Goal: Find specific page/section: Find specific page/section

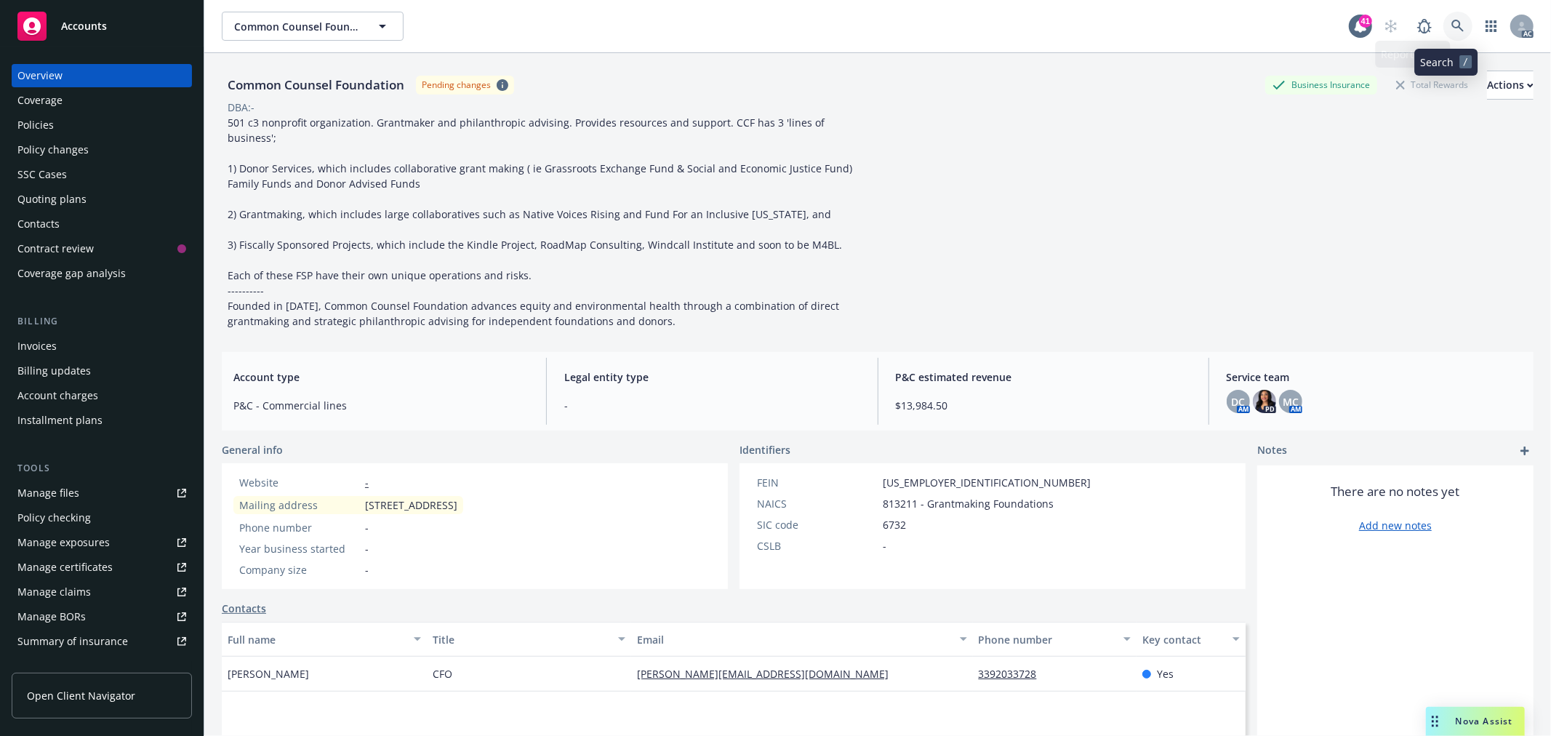
click at [1445, 39] on link at bounding box center [1458, 26] width 29 height 29
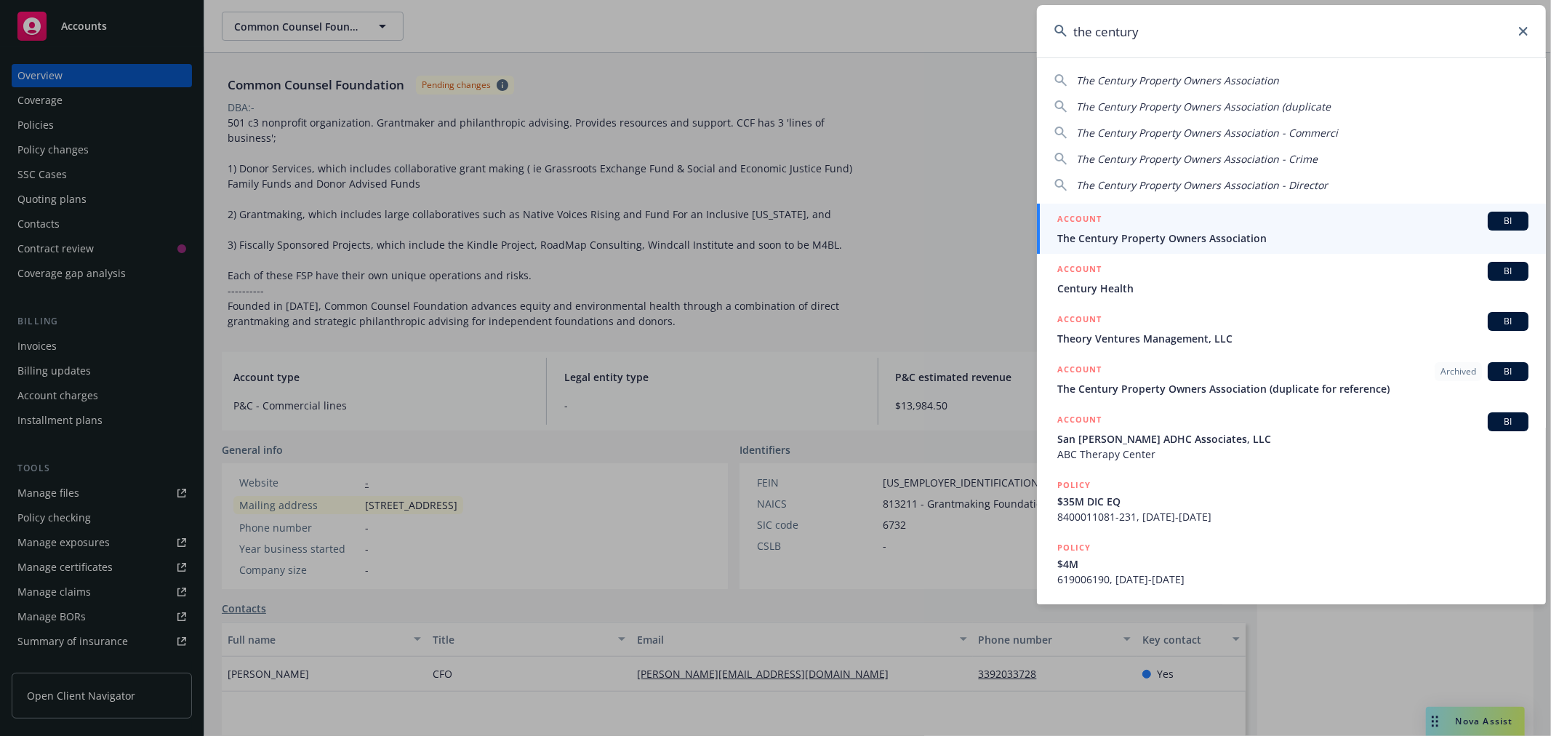
type input "the century"
click at [1270, 223] on div "ACCOUNT BI" at bounding box center [1292, 221] width 471 height 19
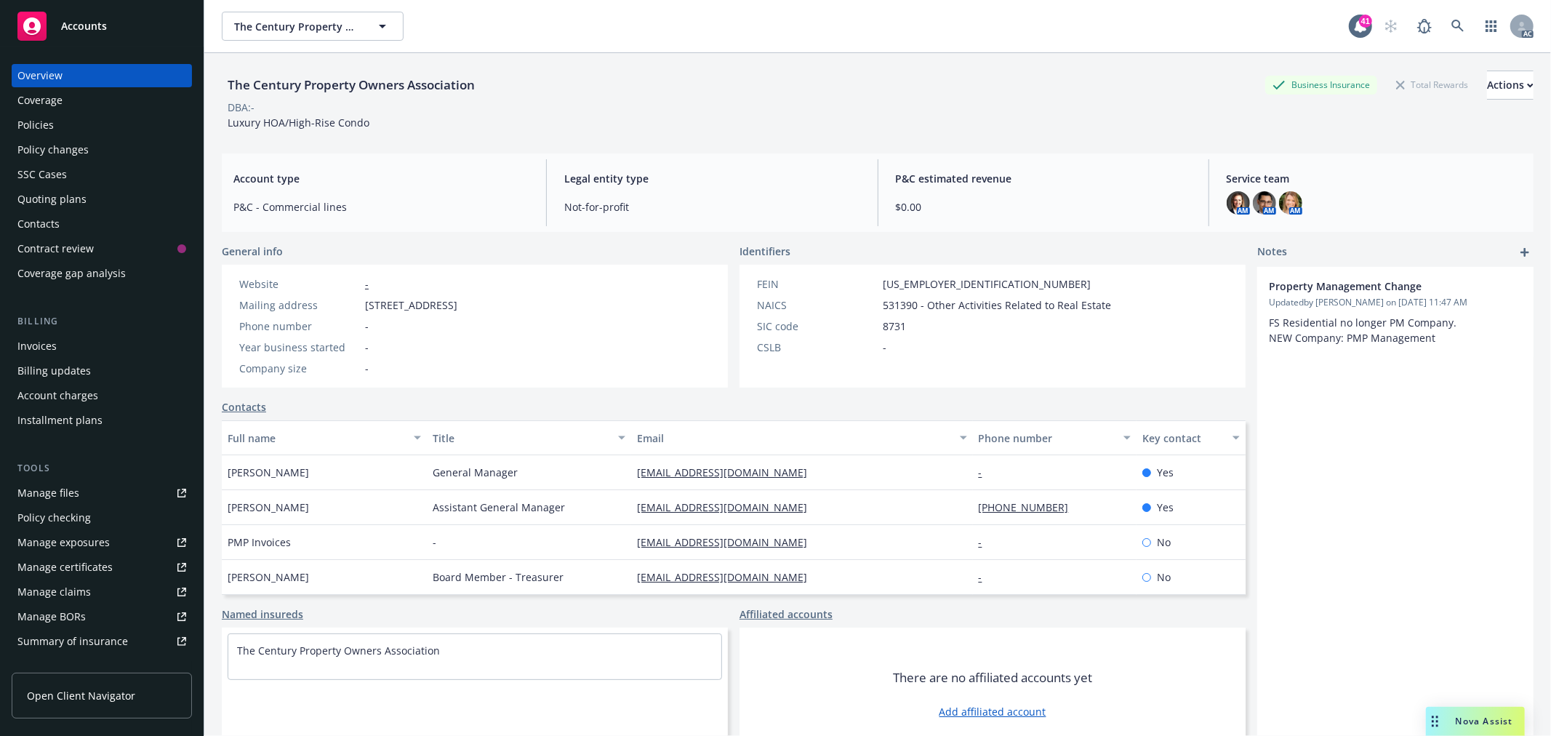
click at [60, 119] on div "Policies" at bounding box center [101, 124] width 169 height 23
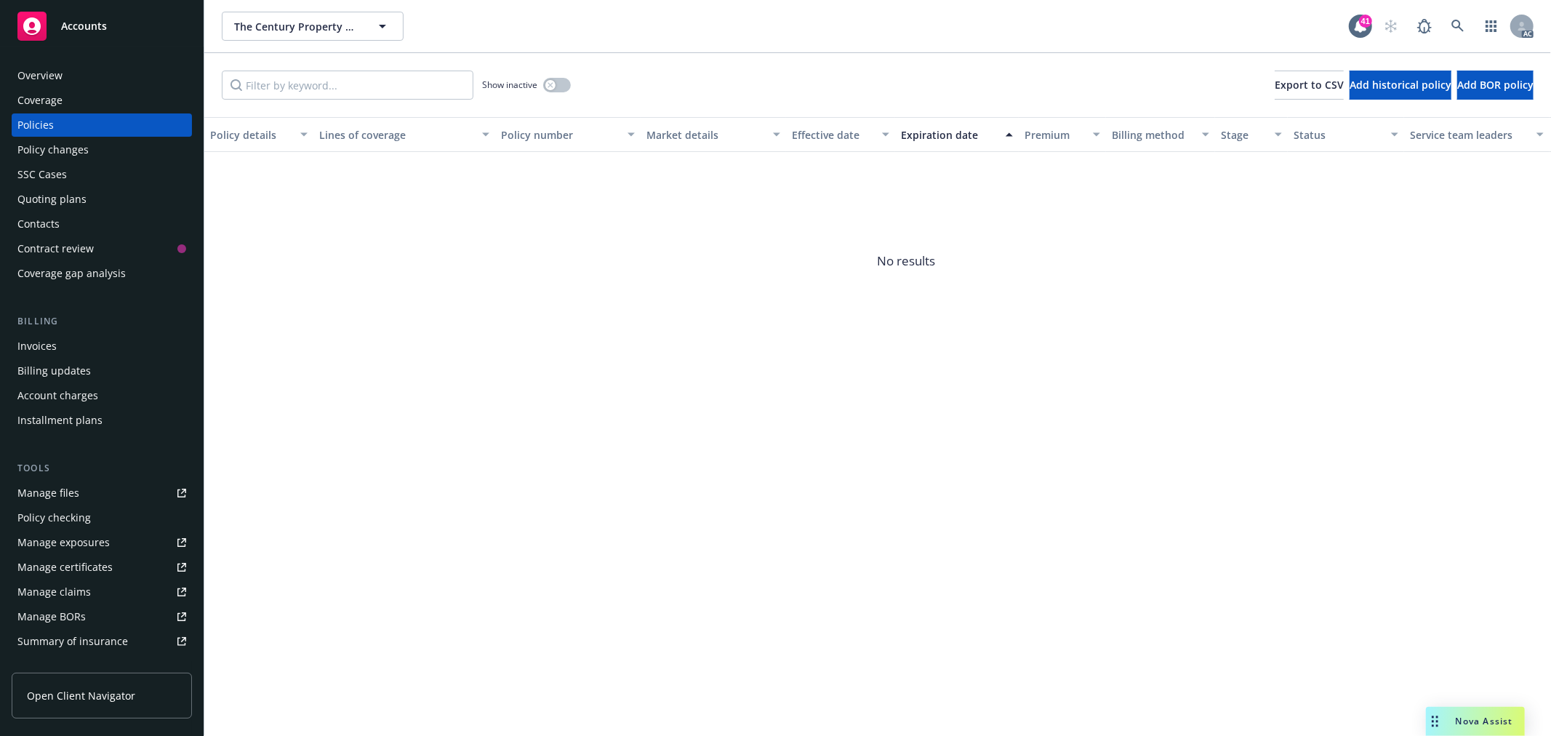
click at [100, 81] on div "Overview" at bounding box center [101, 75] width 169 height 23
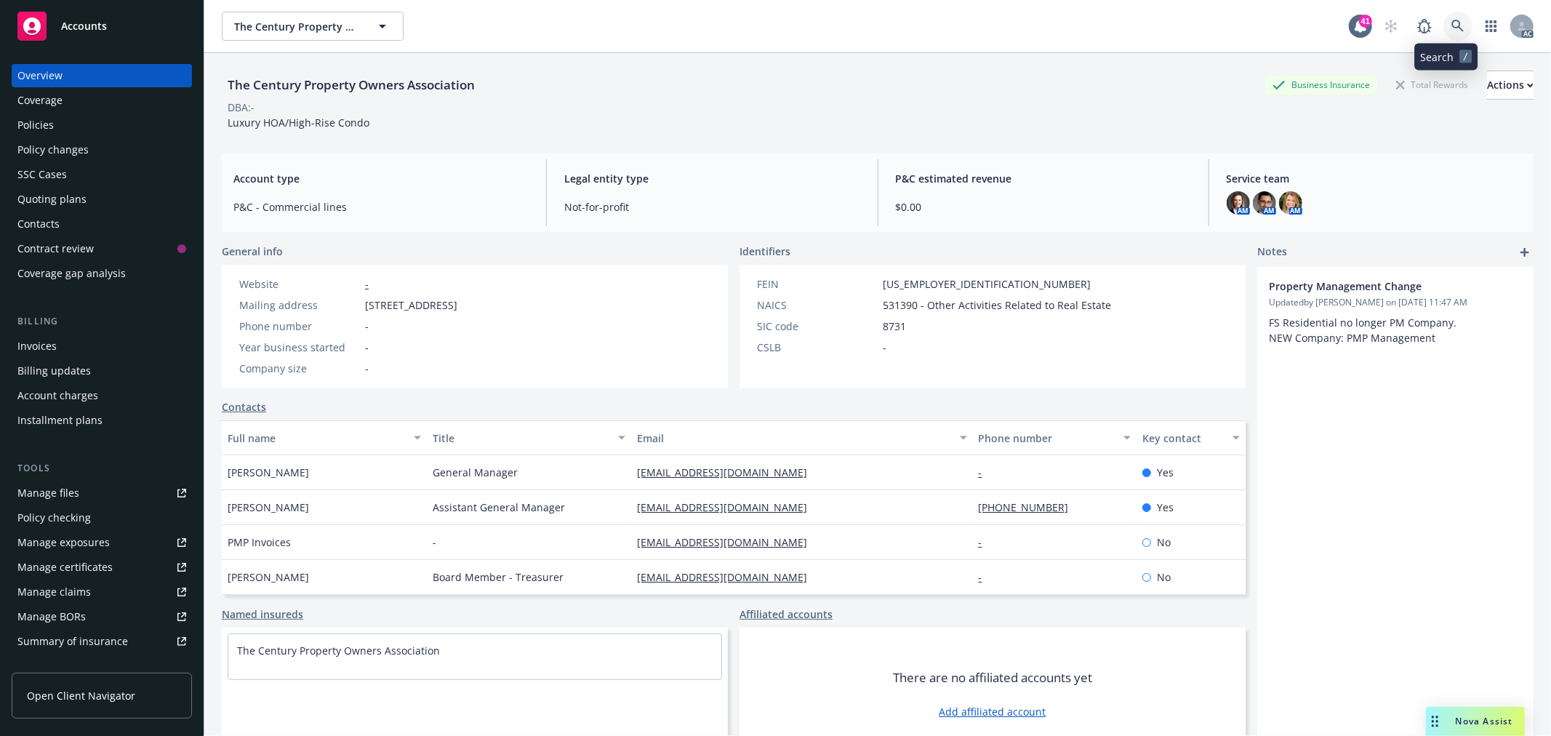
click at [1457, 25] on link at bounding box center [1458, 26] width 29 height 29
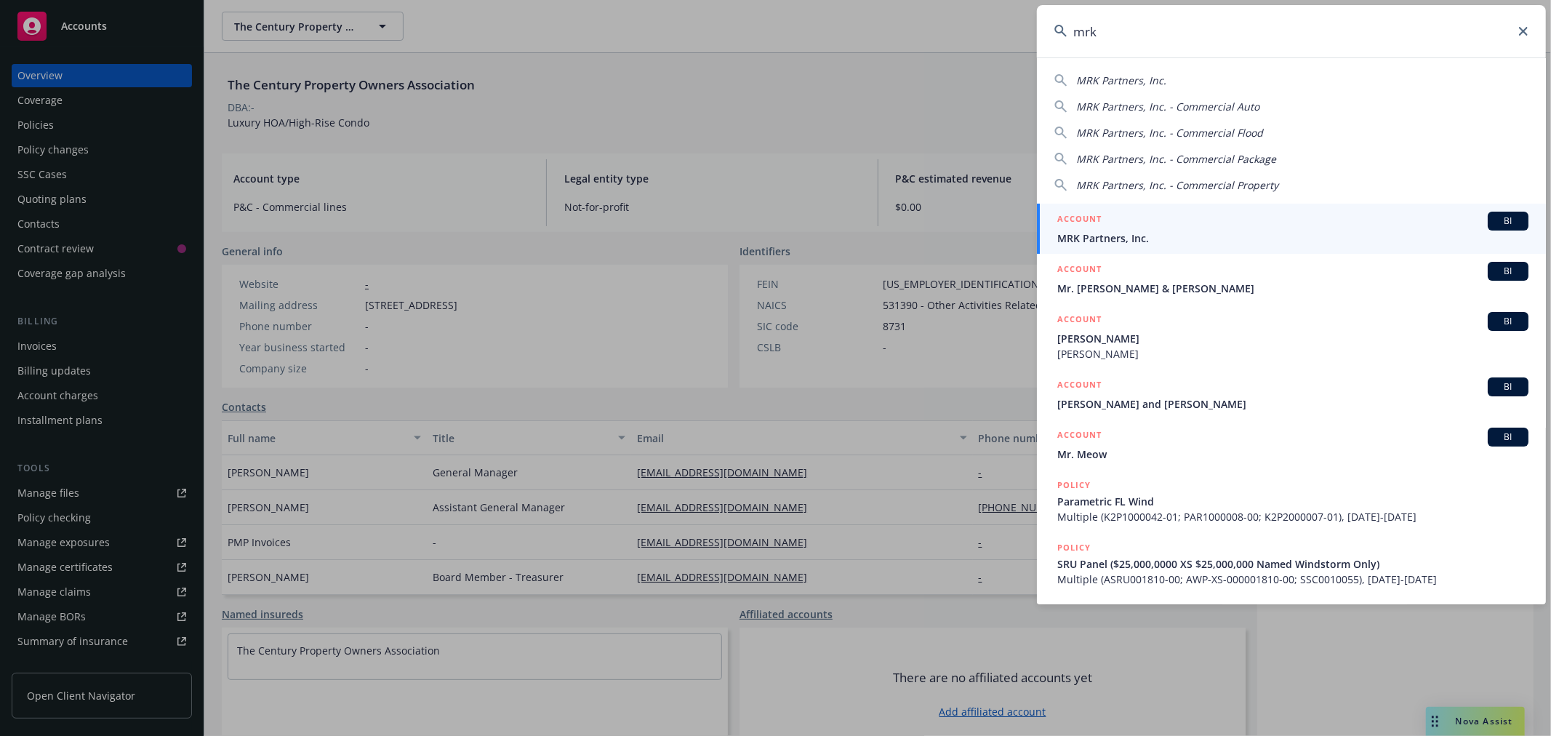
type input "mrk"
click at [1356, 231] on span "MRK Partners, Inc." at bounding box center [1292, 238] width 471 height 15
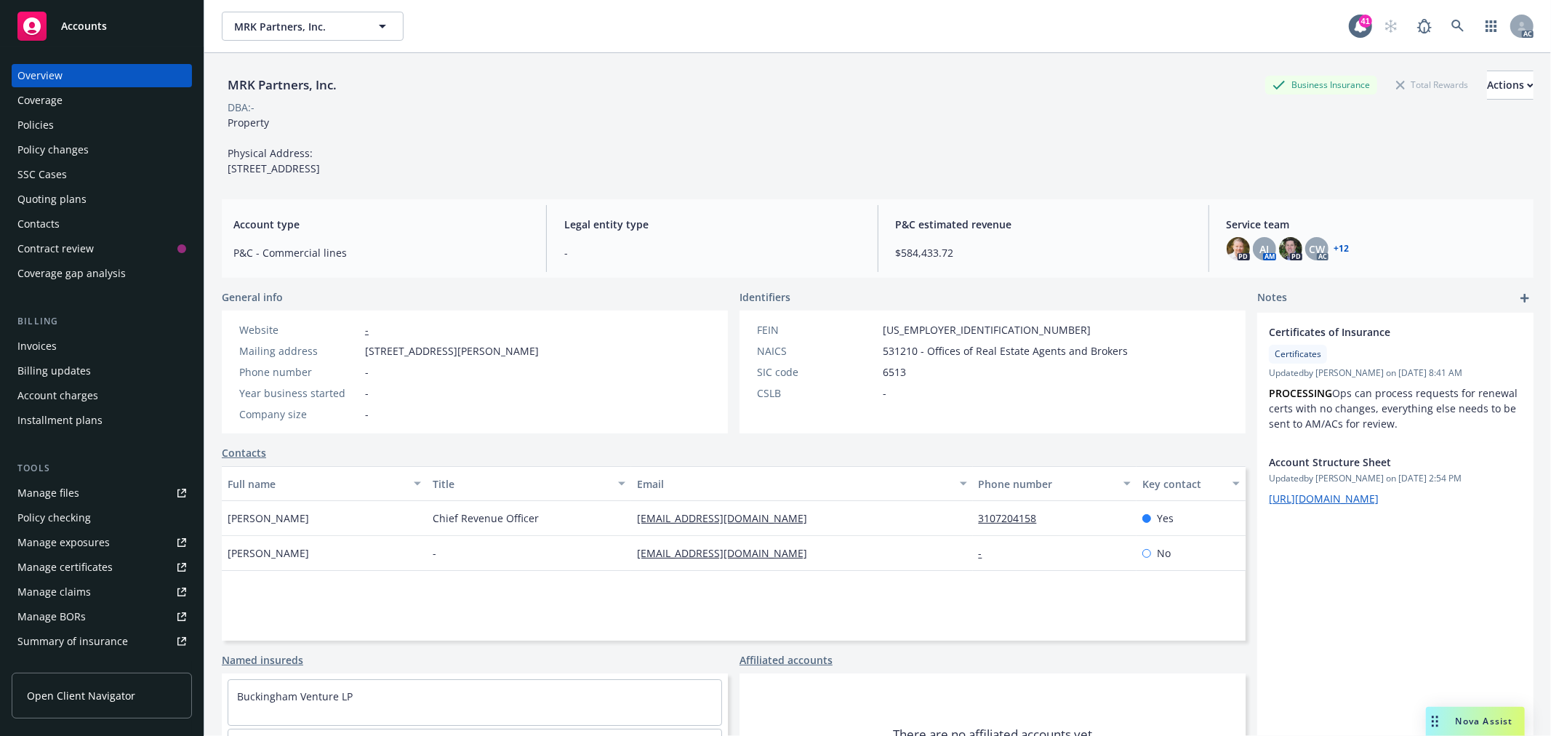
click at [55, 126] on div "Policies" at bounding box center [101, 124] width 169 height 23
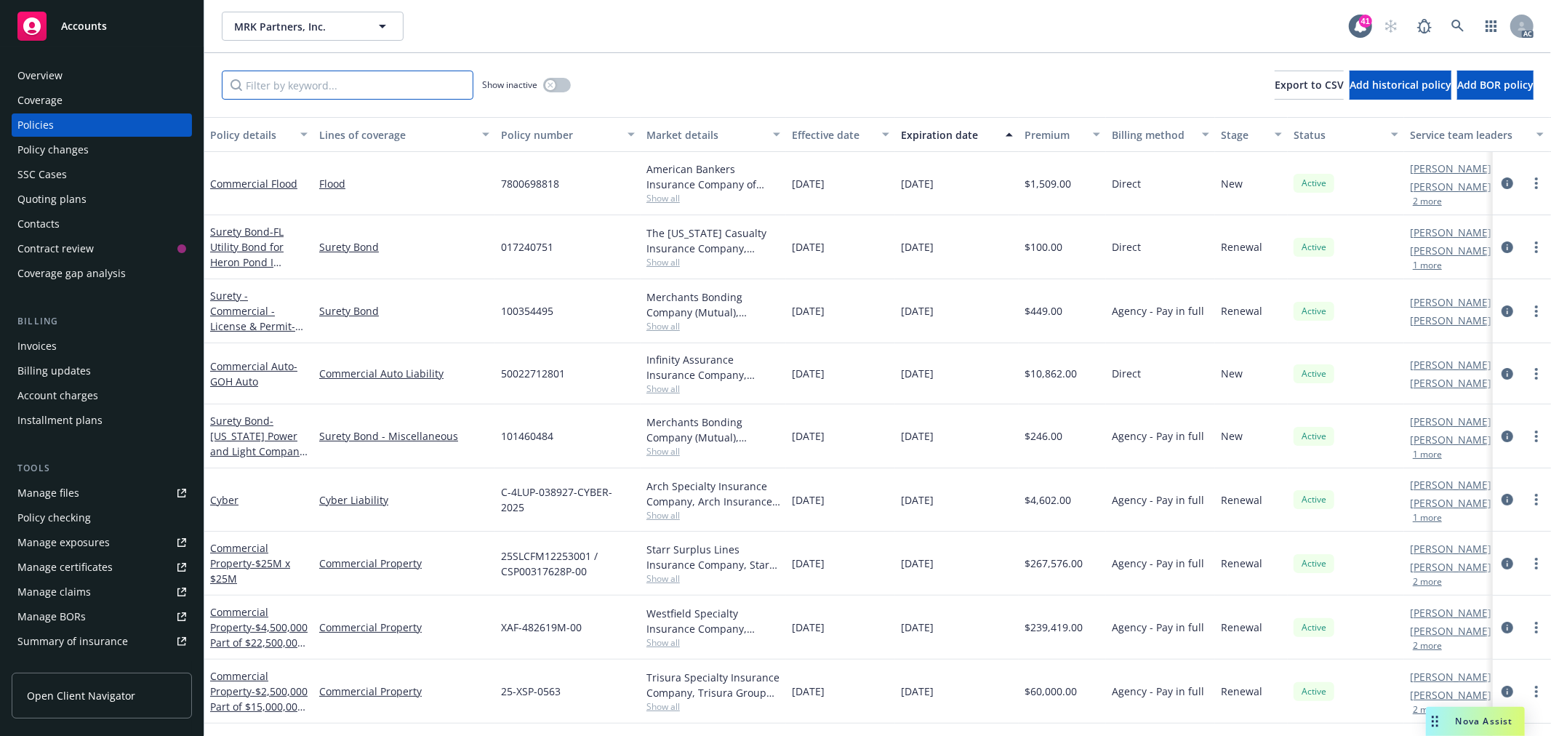
click at [325, 85] on input "Filter by keyword..." at bounding box center [348, 85] width 252 height 29
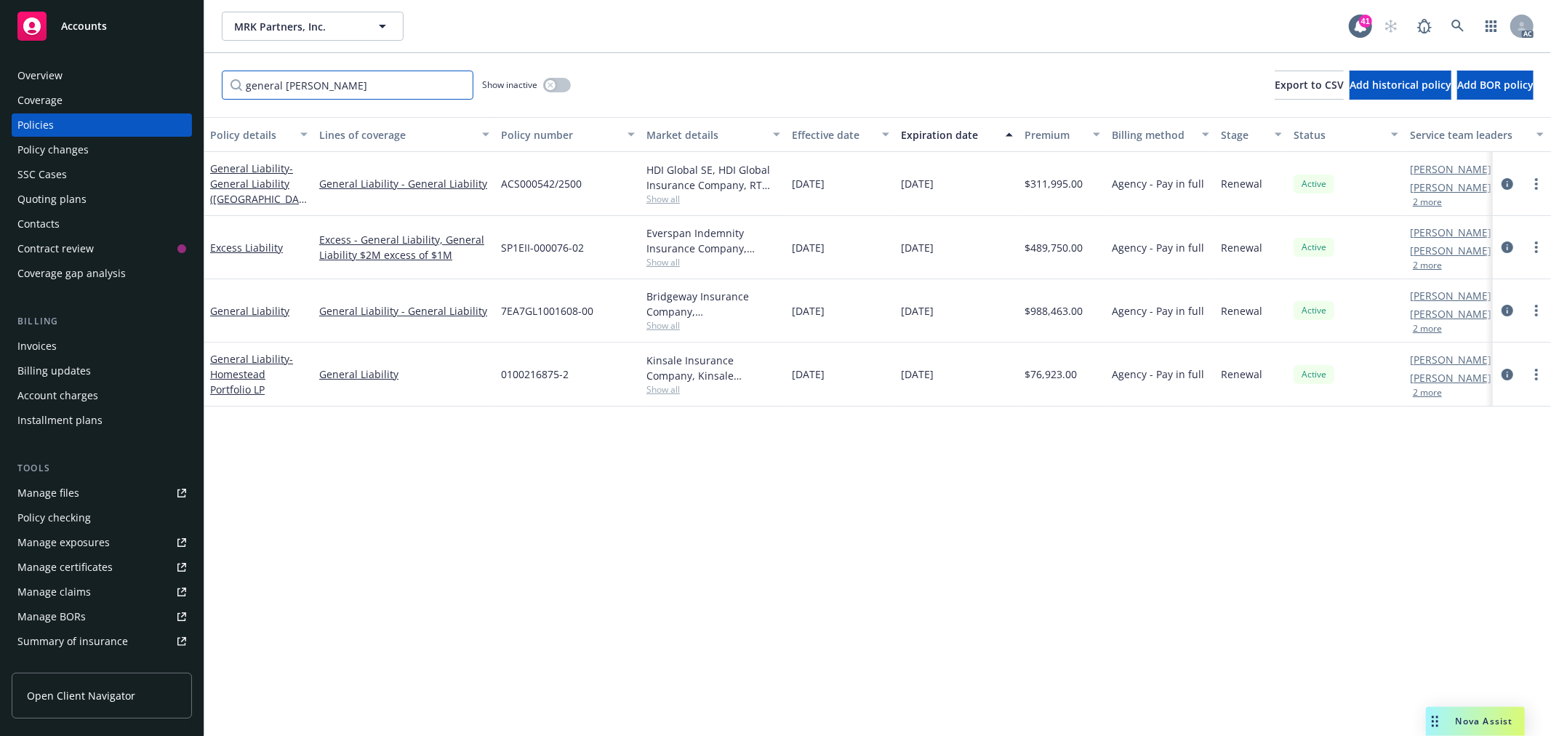
type input "general [PERSON_NAME]"
drag, startPoint x: 593, startPoint y: 313, endPoint x: 500, endPoint y: 318, distance: 94.0
click at [500, 318] on div "7EA7GL1001608-00" at bounding box center [567, 310] width 145 height 63
copy span "7EA7GL1001608-00"
click at [276, 314] on link "General Liability" at bounding box center [249, 311] width 79 height 14
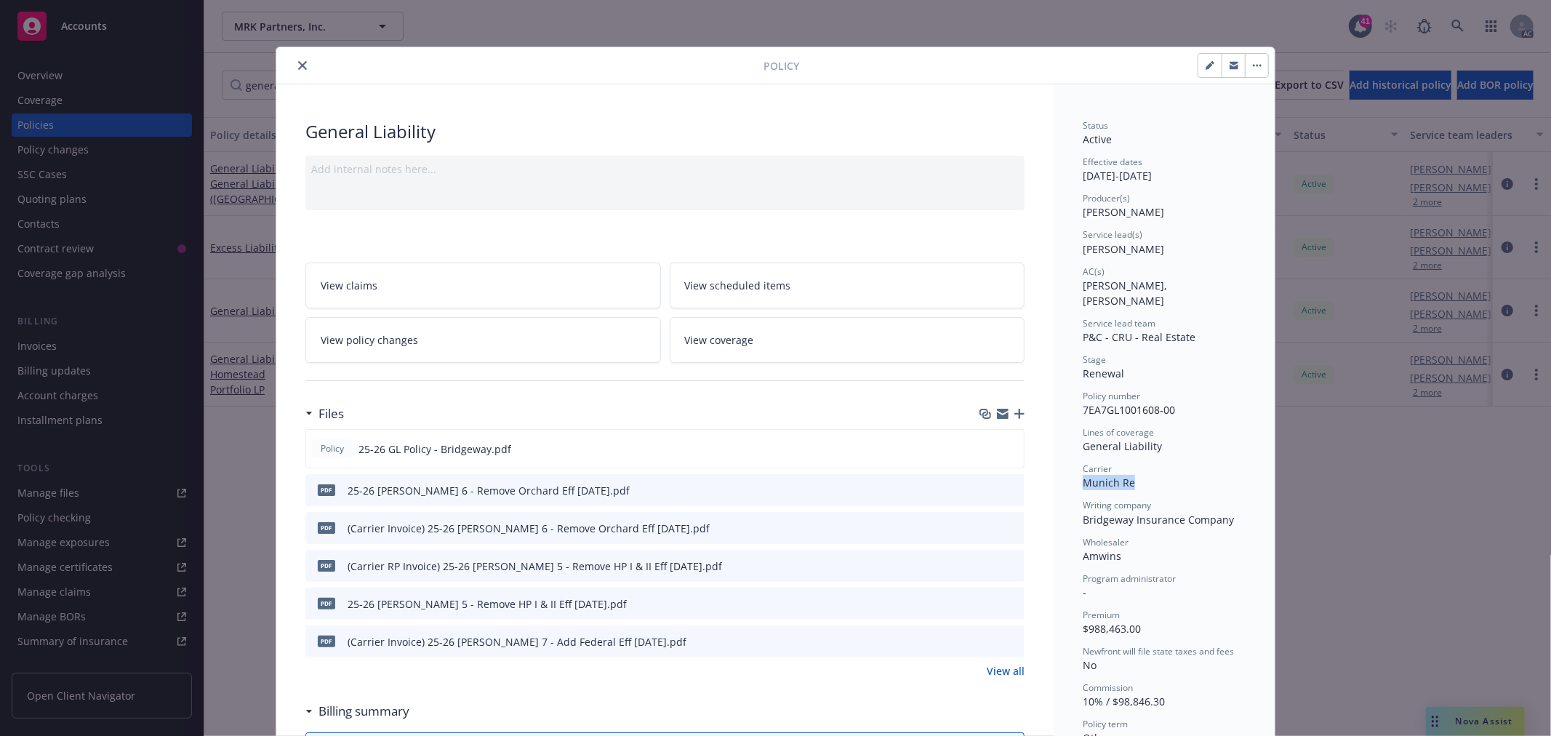
drag, startPoint x: 1125, startPoint y: 468, endPoint x: 1081, endPoint y: 469, distance: 44.4
click at [1083, 476] on span "Munich Re" at bounding box center [1109, 483] width 52 height 14
copy span "Munich Re"
